Goal: Check status: Check status

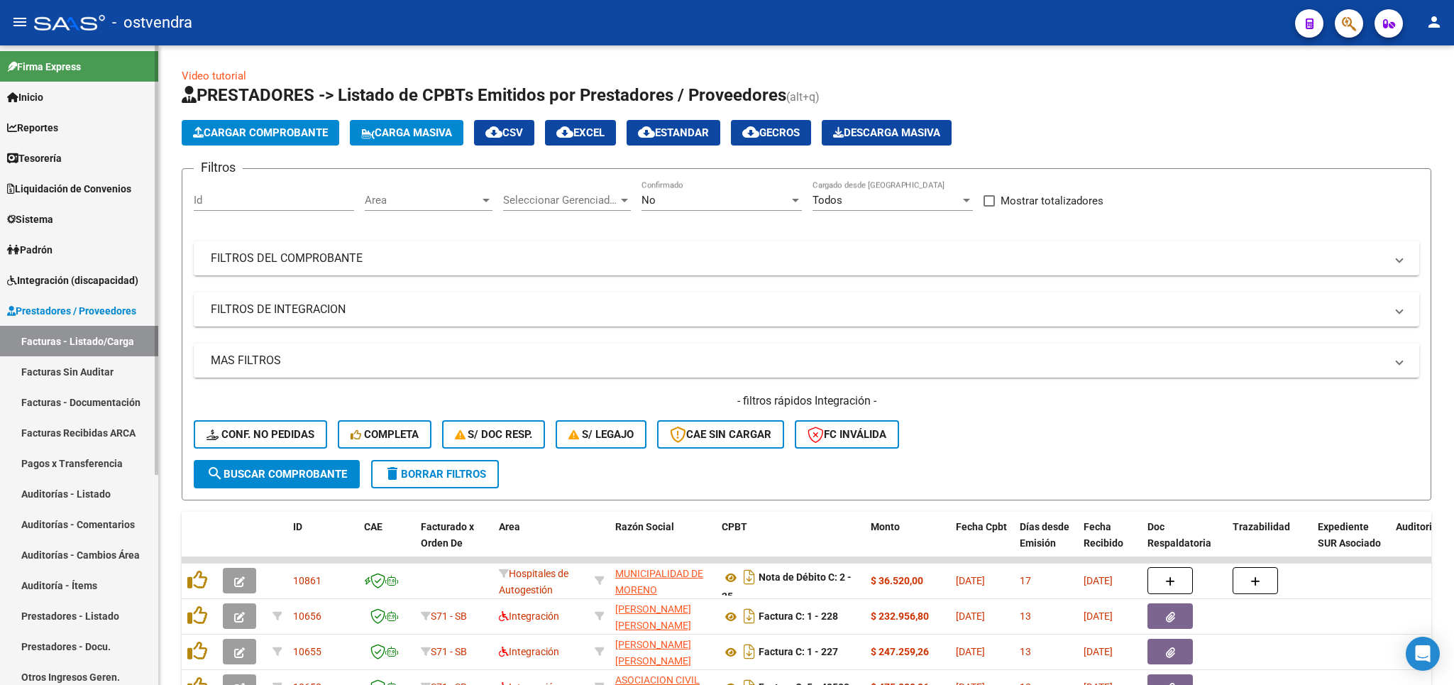
click at [72, 270] on link "Integración (discapacidad)" at bounding box center [79, 280] width 158 height 31
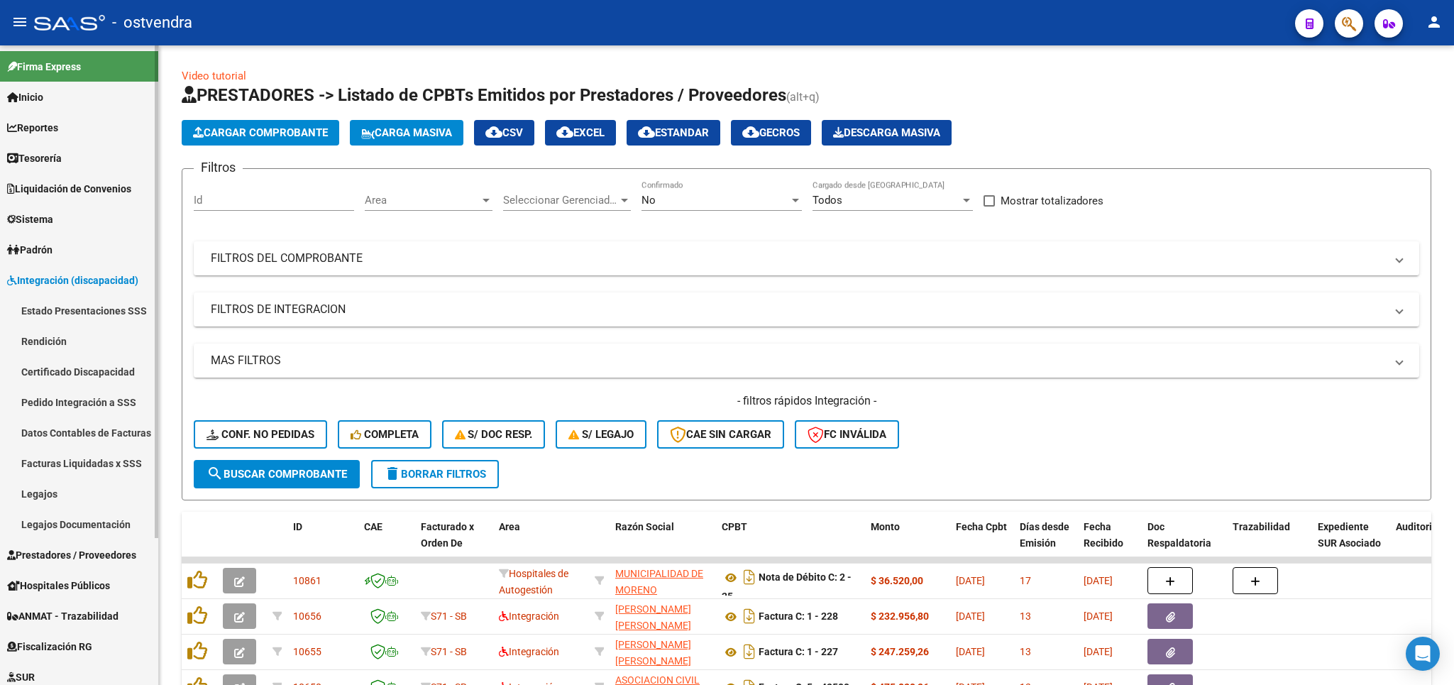
click at [72, 304] on link "Estado Presentaciones SSS" at bounding box center [79, 310] width 158 height 31
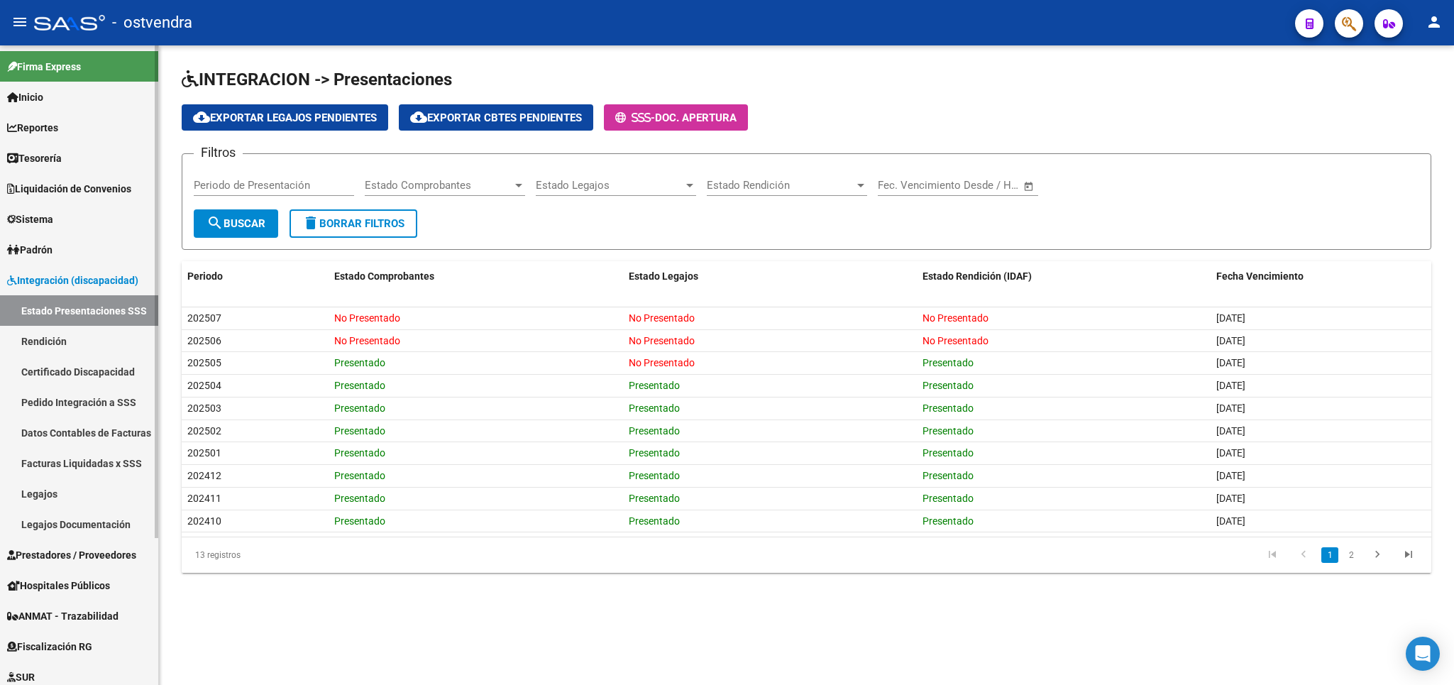
click at [44, 555] on span "Prestadores / Proveedores" at bounding box center [71, 555] width 129 height 16
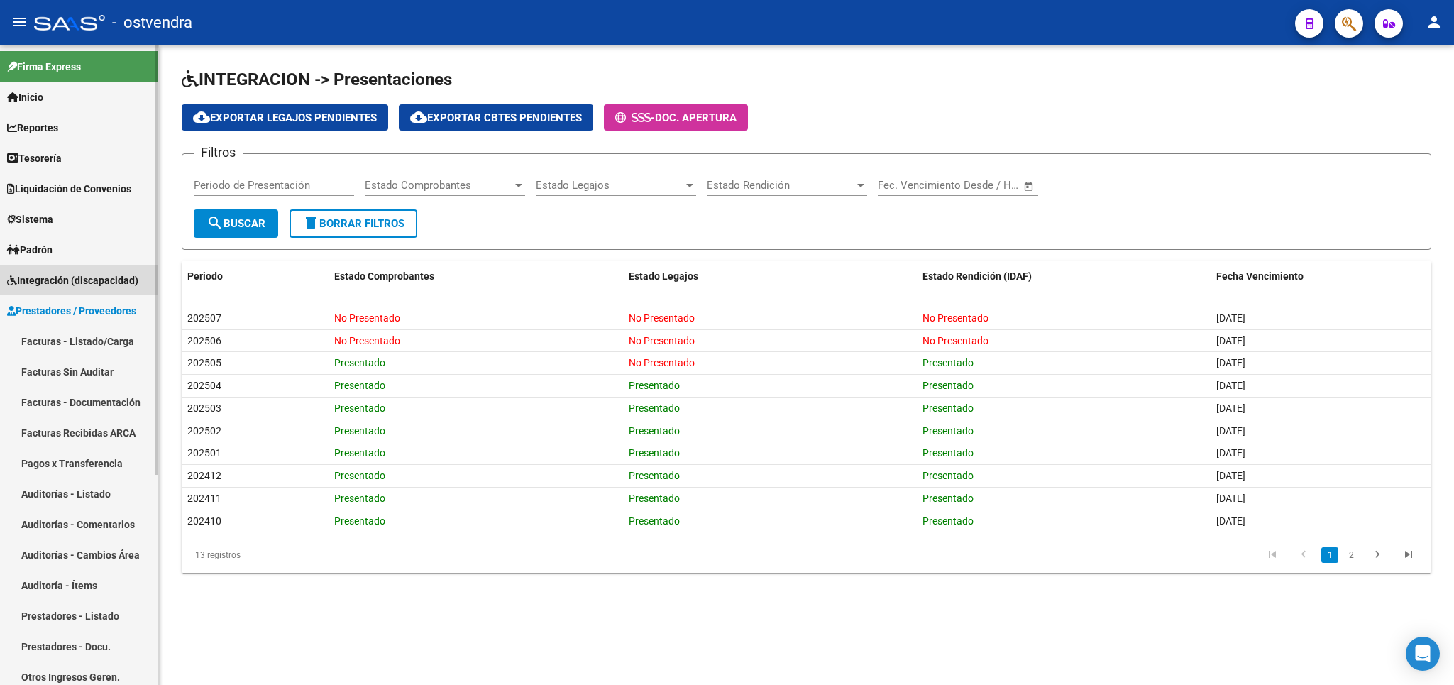
click at [72, 267] on link "Integración (discapacidad)" at bounding box center [79, 280] width 158 height 31
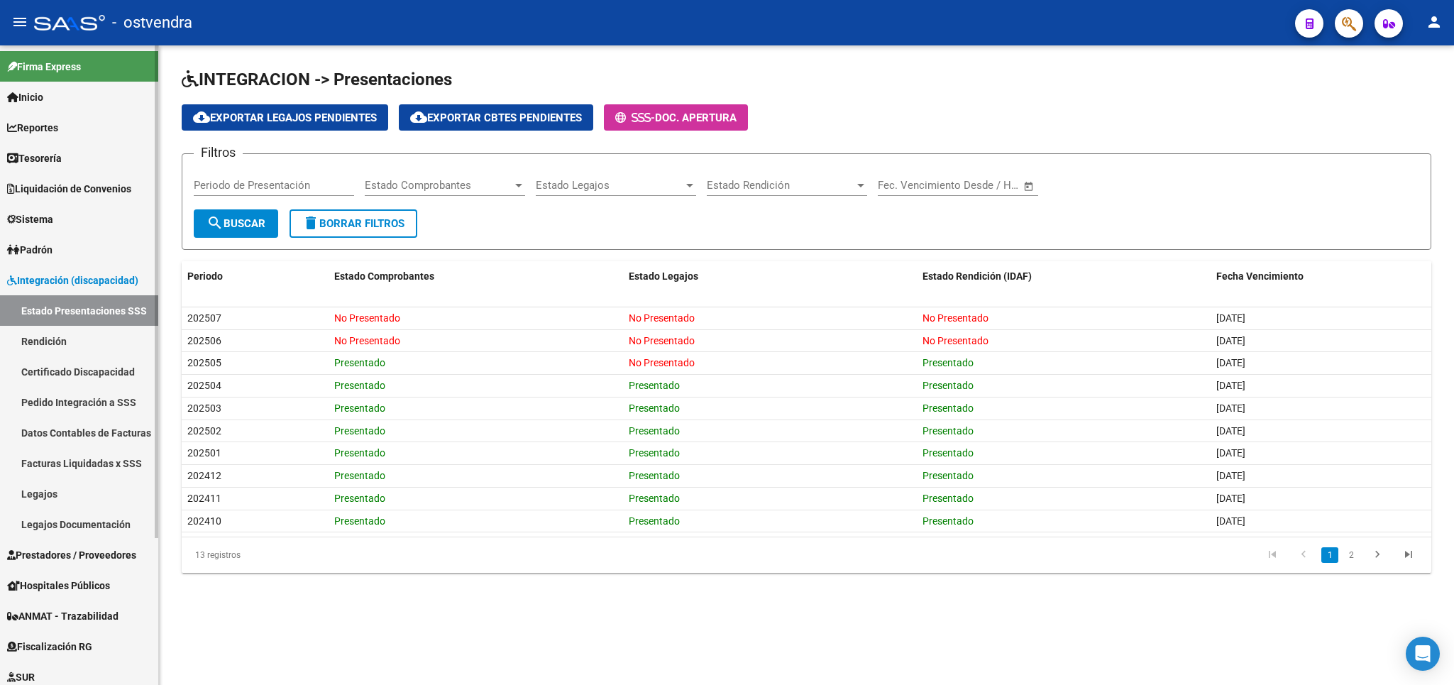
click at [46, 491] on link "Legajos" at bounding box center [79, 493] width 158 height 31
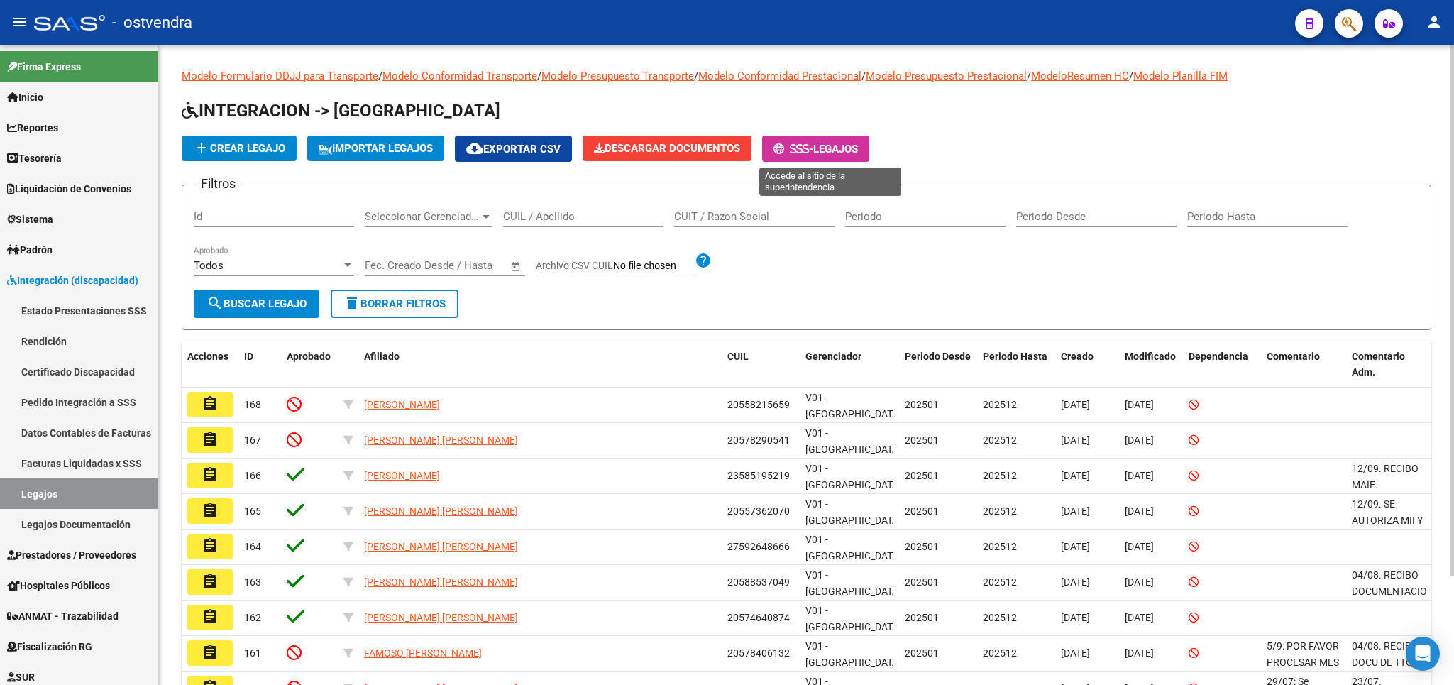
click at [838, 153] on span "Legajos" at bounding box center [835, 149] width 45 height 13
click at [570, 221] on input "CUIL / Apellido" at bounding box center [583, 216] width 160 height 13
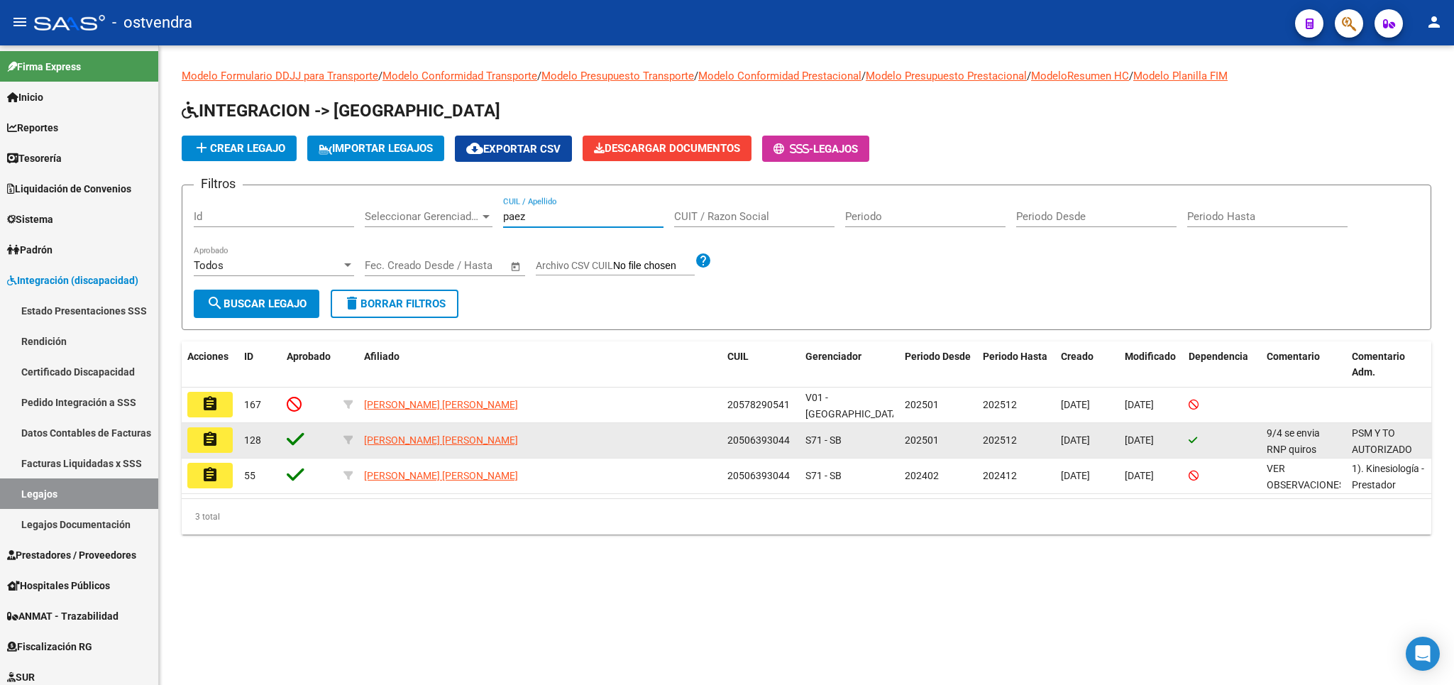
type input "paez"
click at [211, 443] on mat-icon "assignment" at bounding box center [209, 439] width 17 height 17
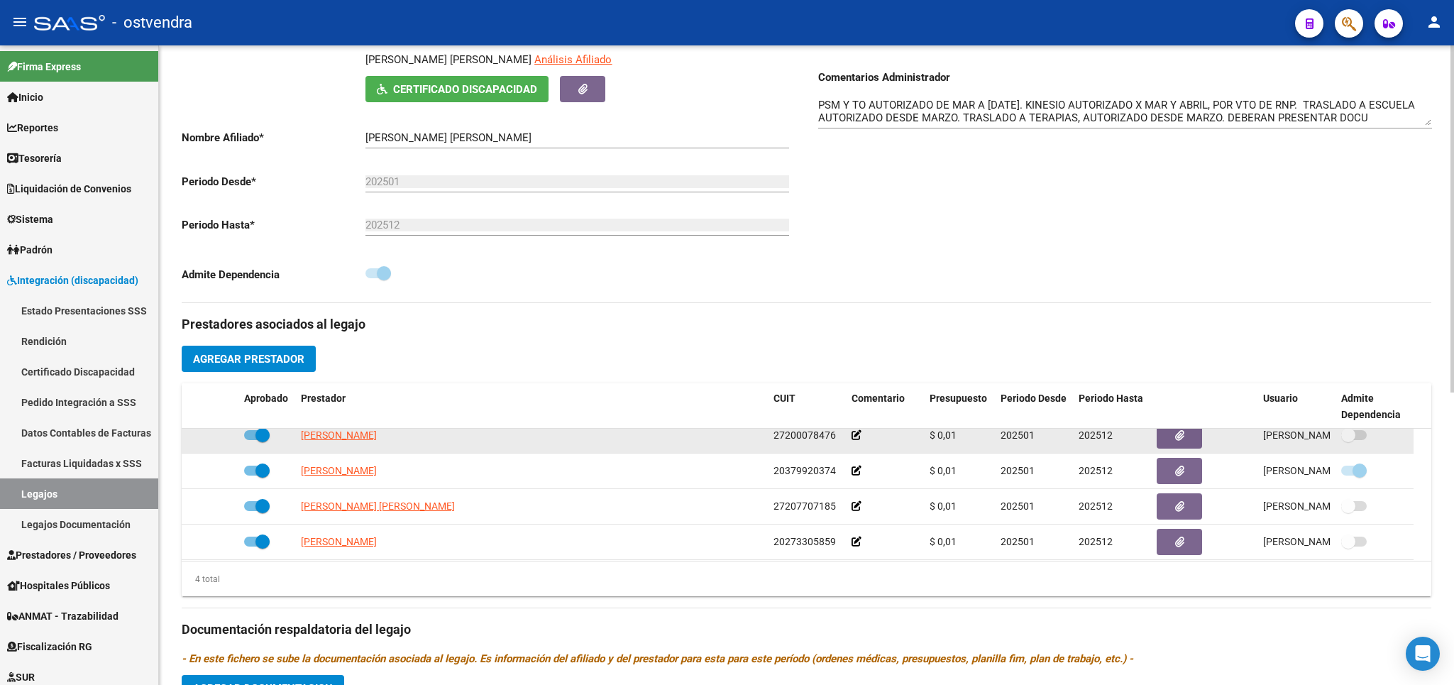
scroll to position [13, 0]
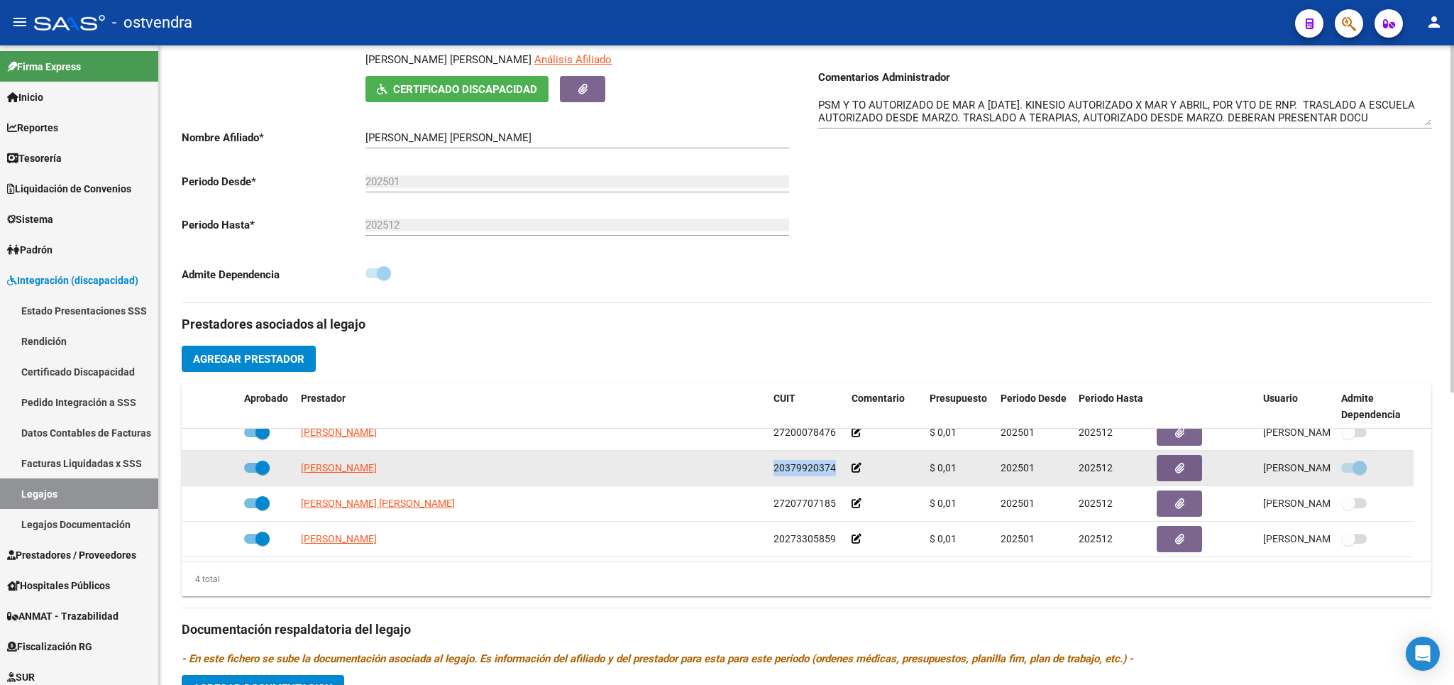
drag, startPoint x: 774, startPoint y: 476, endPoint x: 836, endPoint y: 466, distance: 63.2
click at [836, 466] on div "20379920374" at bounding box center [806, 468] width 67 height 16
copy span "20379920374"
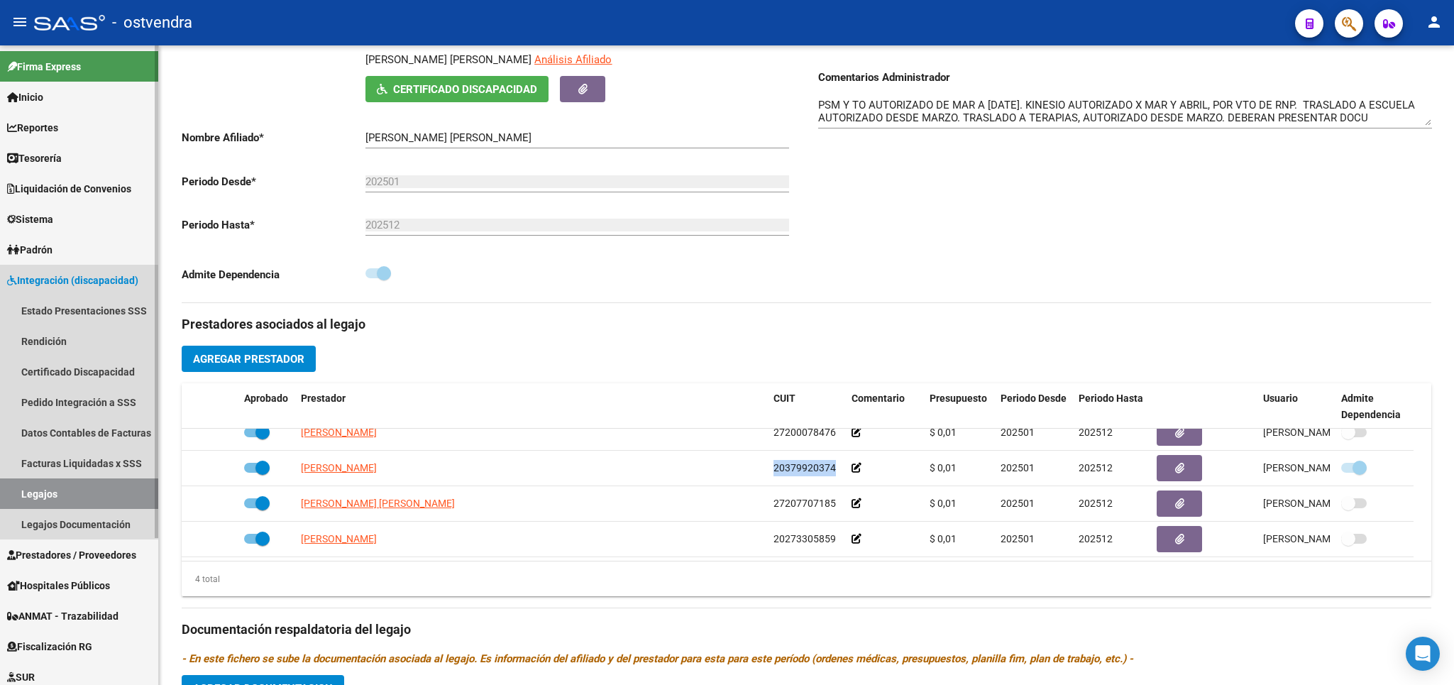
click at [36, 492] on link "Legajos" at bounding box center [79, 493] width 158 height 31
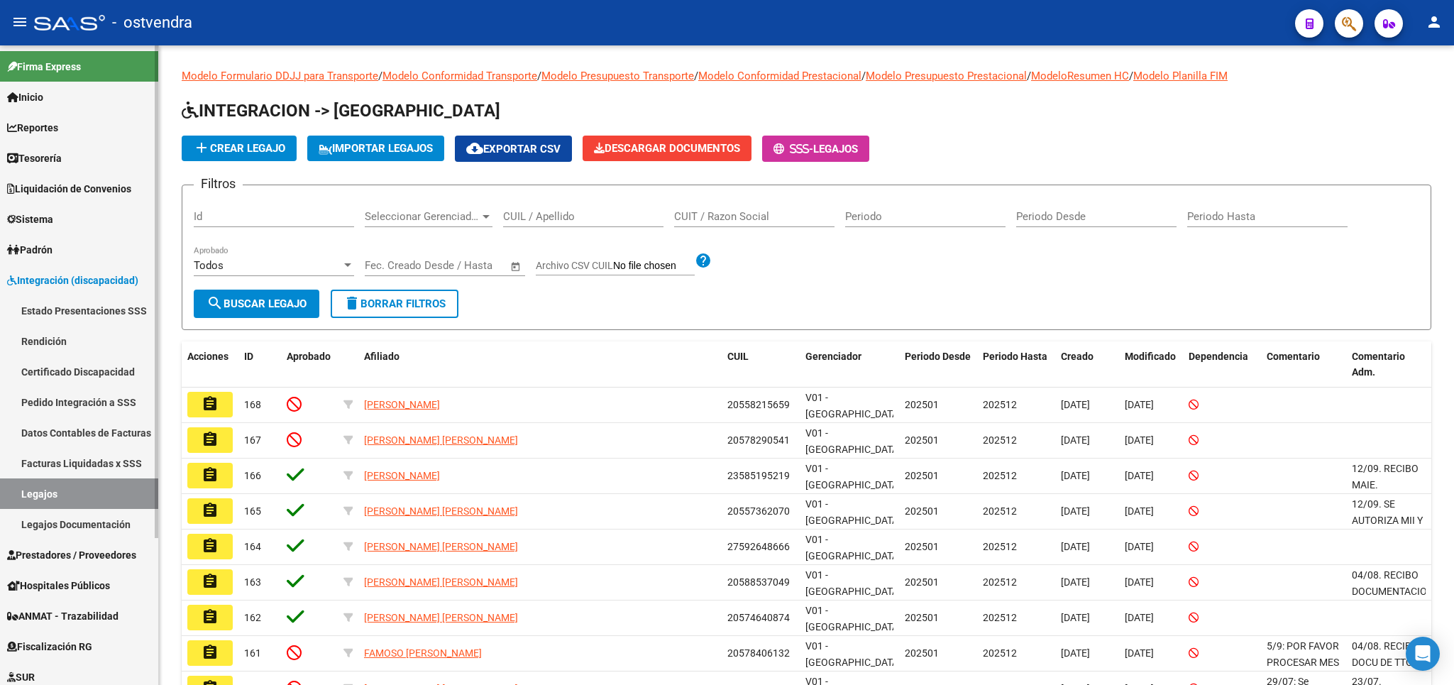
click at [57, 547] on span "Prestadores / Proveedores" at bounding box center [71, 555] width 129 height 16
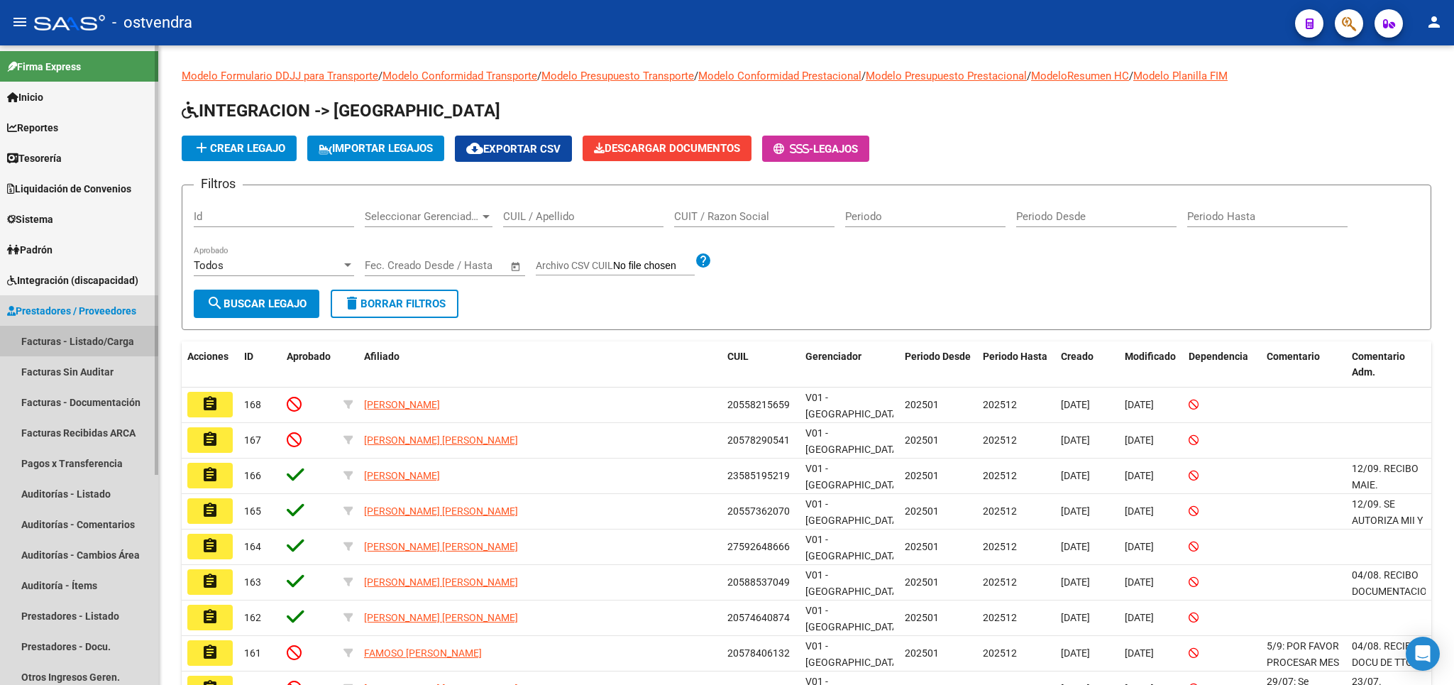
click at [70, 336] on link "Facturas - Listado/Carga" at bounding box center [79, 341] width 158 height 31
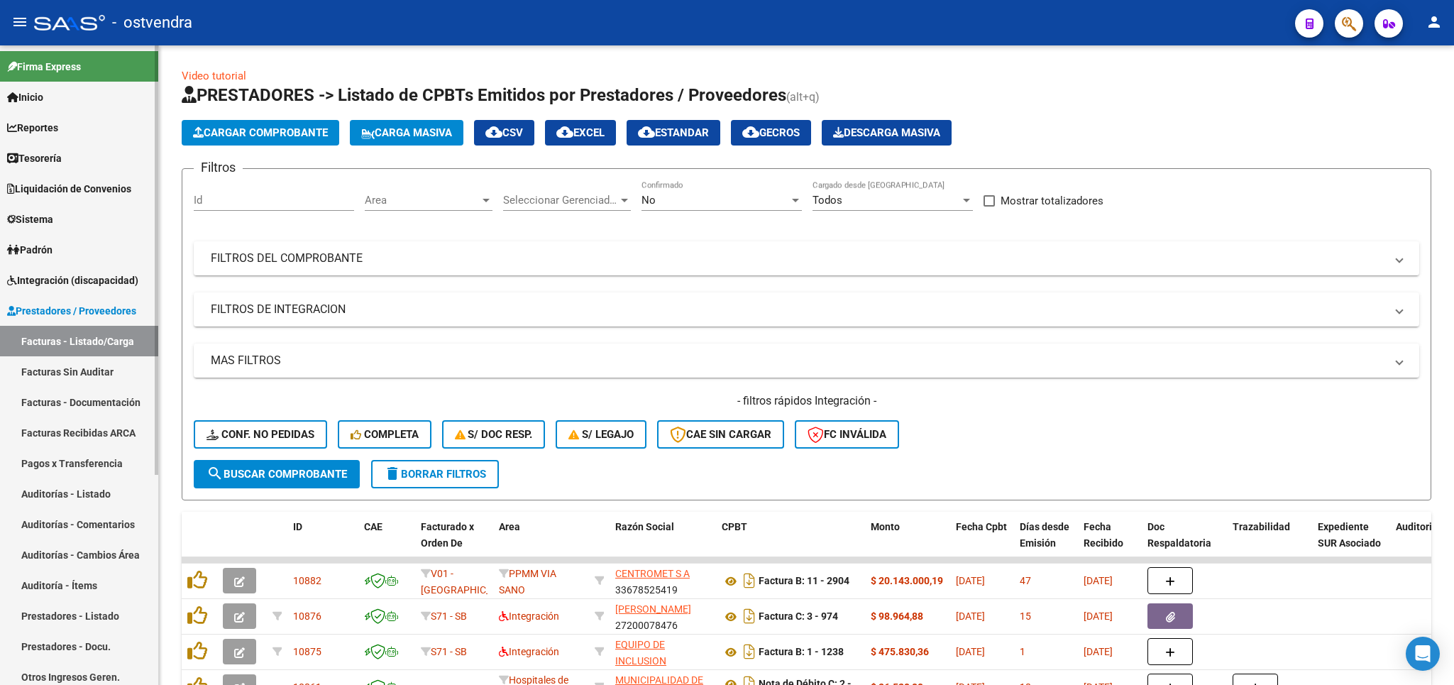
click at [61, 283] on span "Integración (discapacidad)" at bounding box center [72, 280] width 131 height 16
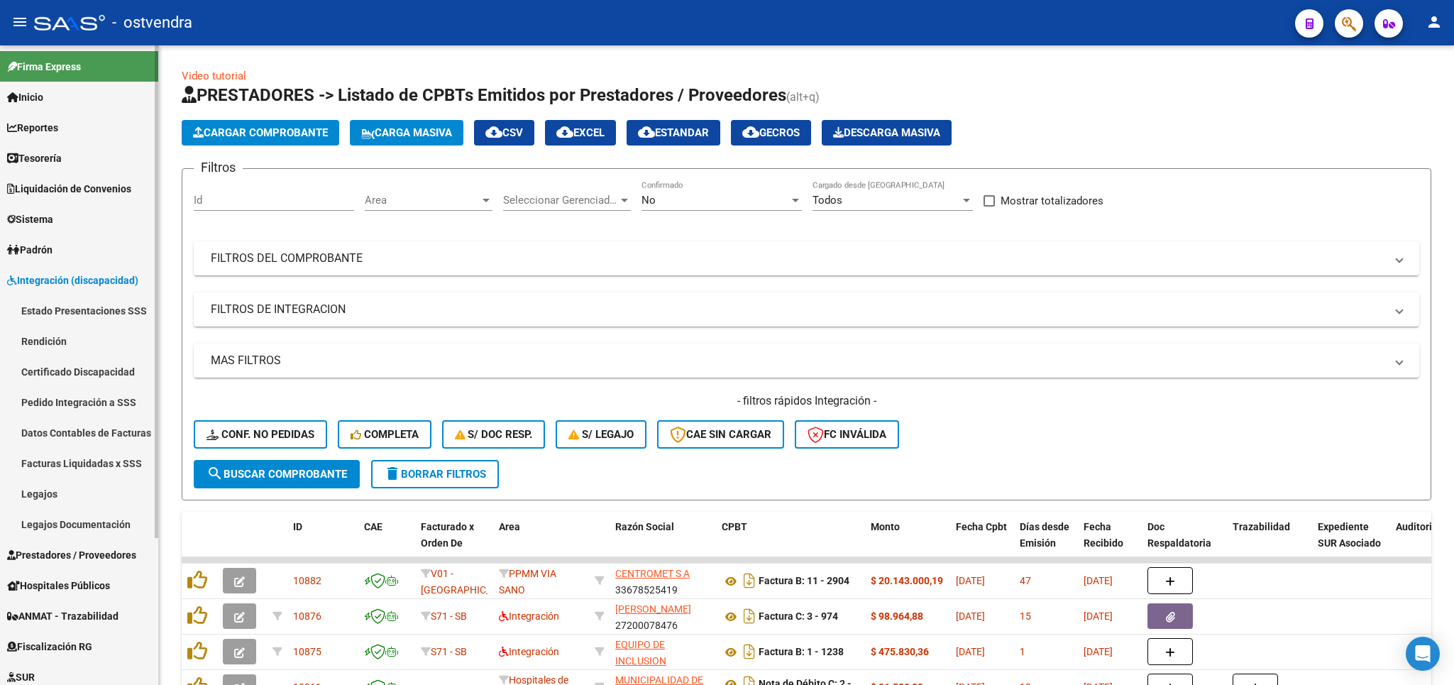
click at [61, 404] on link "Pedido Integración a SSS" at bounding box center [79, 402] width 158 height 31
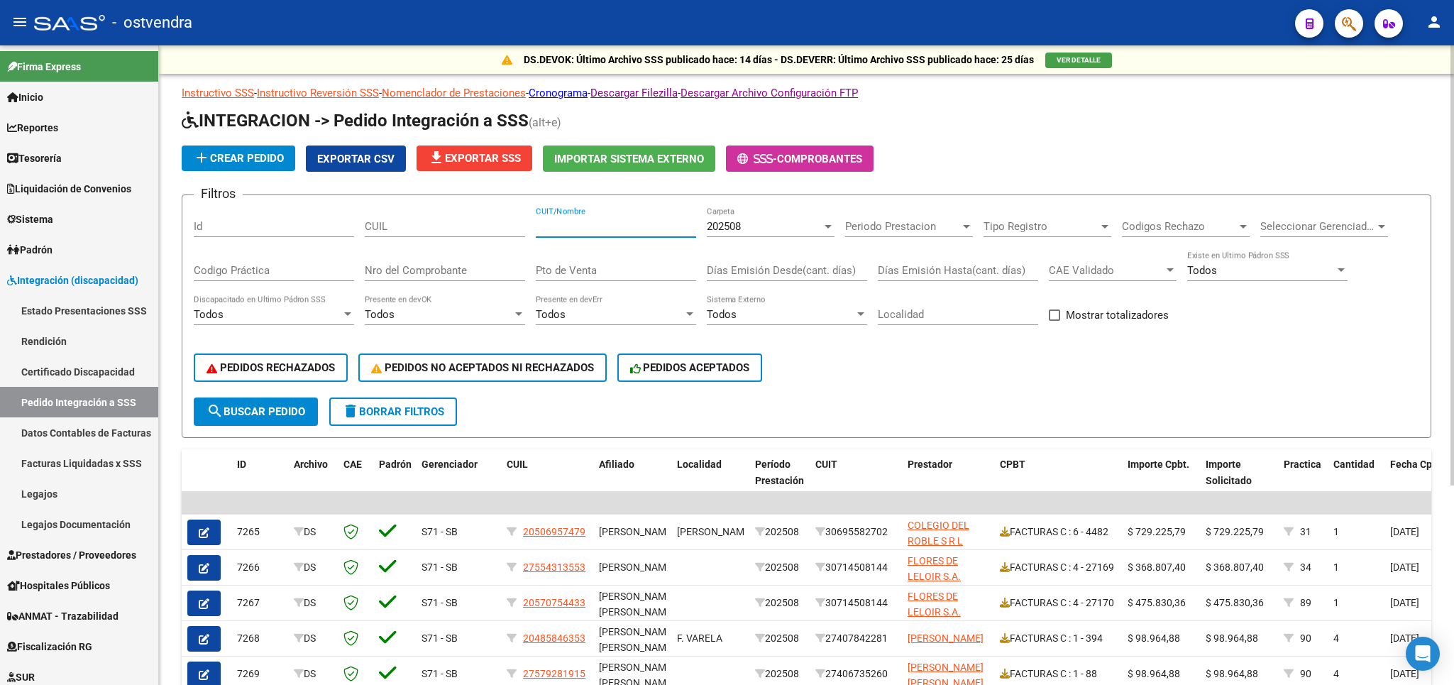
paste input "20379920374"
type input "20379920374"
click at [251, 402] on button "search Buscar Pedido" at bounding box center [256, 411] width 124 height 28
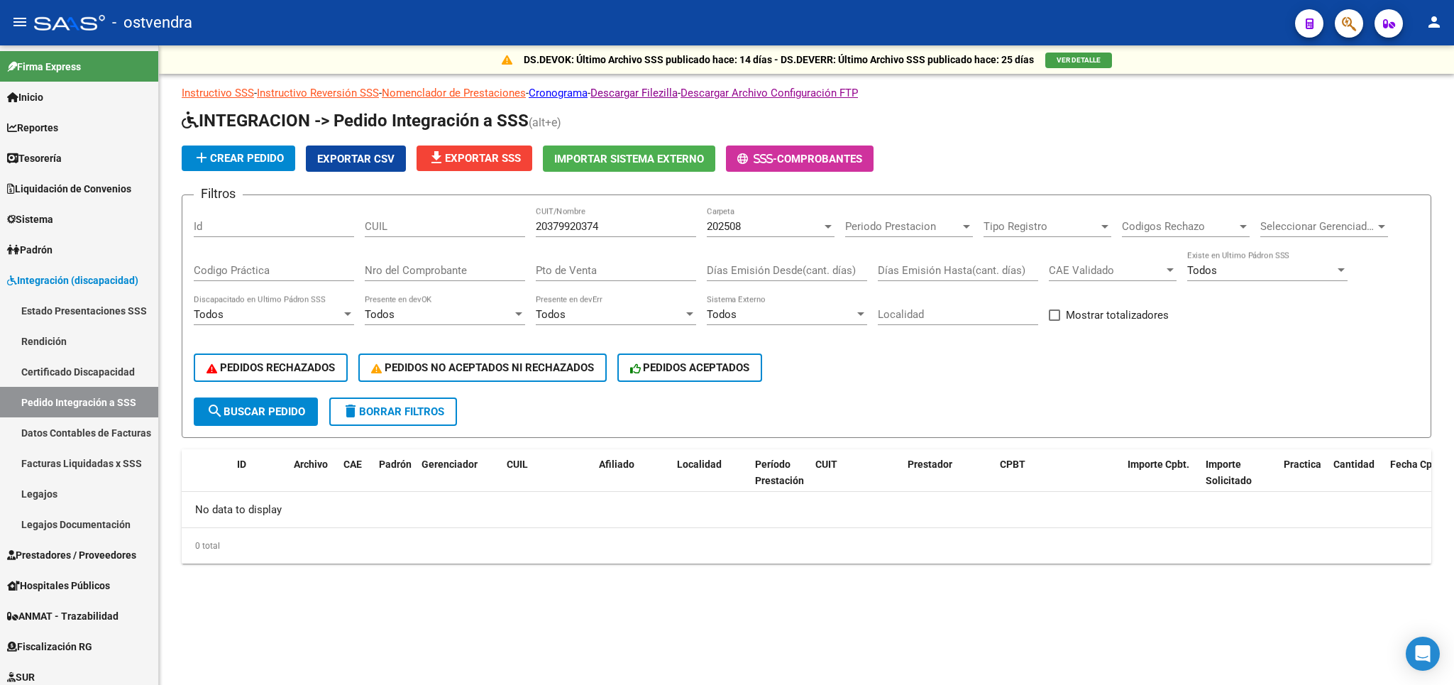
click at [778, 228] on div "202508" at bounding box center [764, 226] width 115 height 13
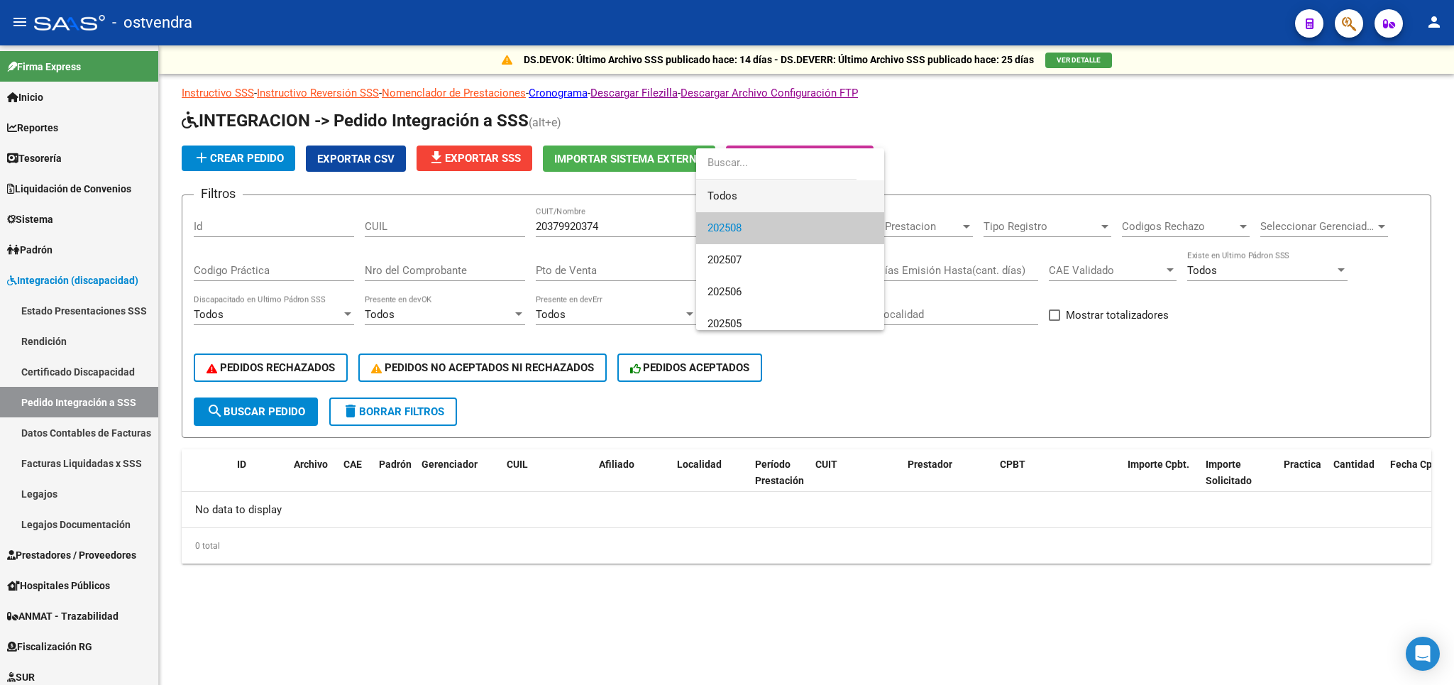
click at [756, 184] on span "Todos" at bounding box center [789, 196] width 165 height 32
